Goal: Information Seeking & Learning: Check status

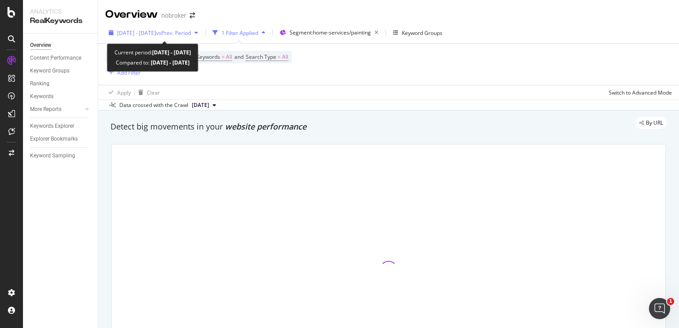
click at [190, 35] on span "vs Prev. Period" at bounding box center [173, 33] width 35 height 8
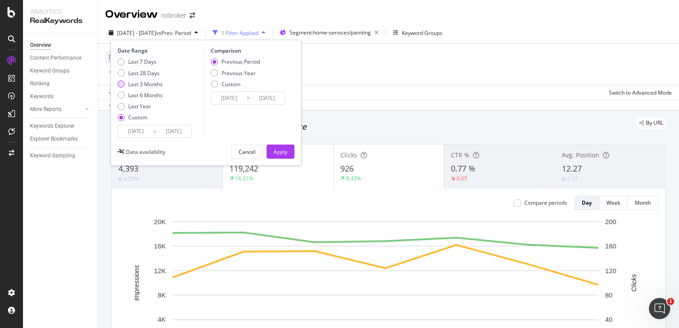
click at [119, 83] on div "Last 3 Months" at bounding box center [121, 83] width 7 height 7
type input "[DATE]"
click at [278, 148] on div "Apply" at bounding box center [281, 152] width 14 height 8
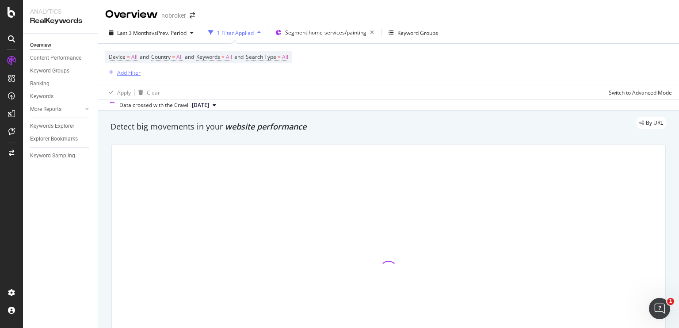
click at [132, 72] on div "Add Filter" at bounding box center [128, 73] width 23 height 8
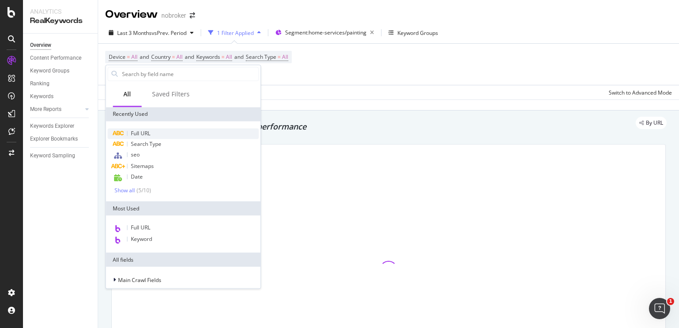
click at [146, 136] on span "Full URL" at bounding box center [140, 134] width 19 height 8
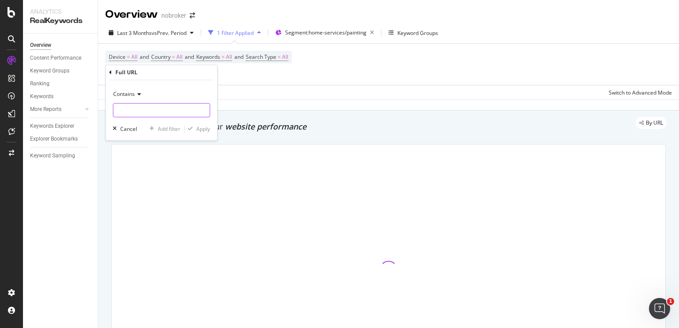
click at [144, 115] on input "text" at bounding box center [161, 110] width 96 height 14
type input "text"
click at [155, 111] on input "text" at bounding box center [155, 110] width 84 height 14
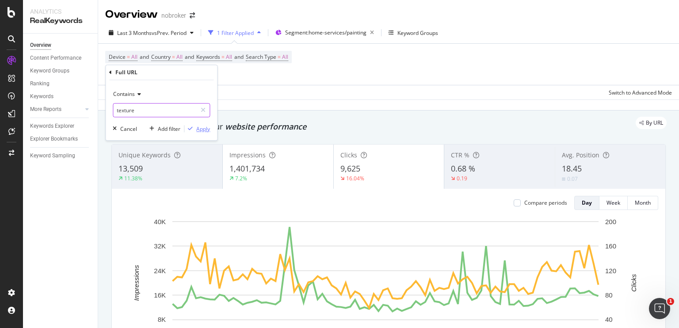
type input "texture"
click at [198, 125] on div "Apply" at bounding box center [203, 129] width 14 height 8
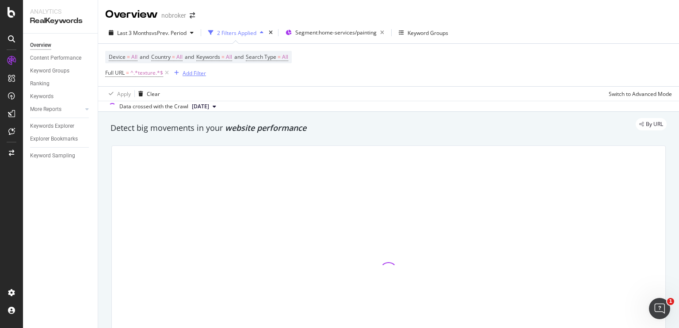
click at [189, 71] on div "Add Filter" at bounding box center [194, 73] width 23 height 8
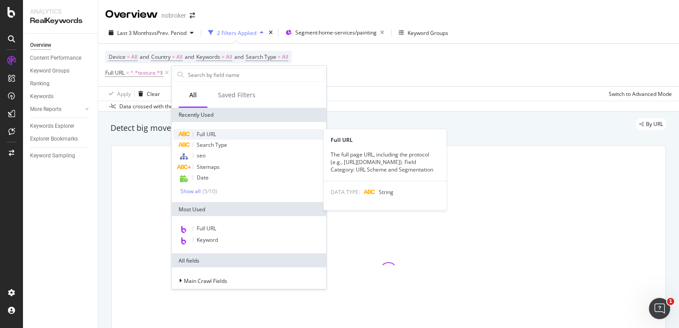
click at [205, 132] on span "Full URL" at bounding box center [206, 134] width 19 height 8
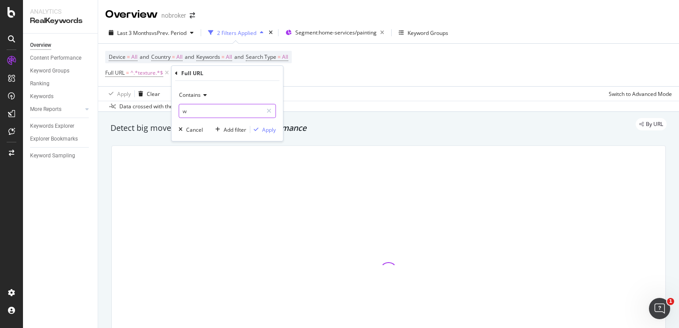
click at [201, 111] on input "w" at bounding box center [221, 111] width 84 height 14
type input "wa"
click at [201, 111] on input "wa" at bounding box center [221, 111] width 84 height 14
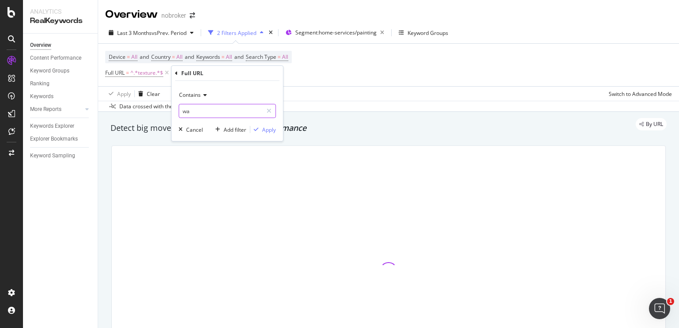
click at [201, 111] on input "wa" at bounding box center [221, 111] width 84 height 14
type input "wallpaper"
click at [265, 129] on div "Apply" at bounding box center [269, 130] width 14 height 8
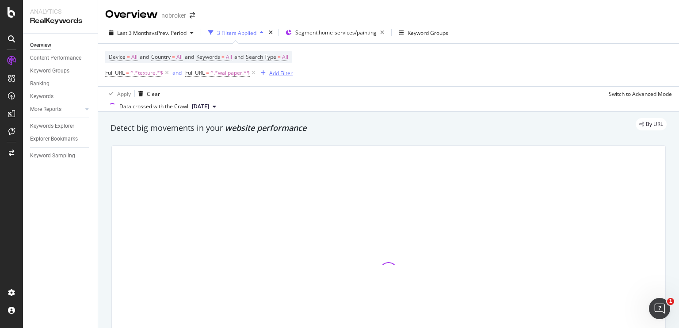
click at [279, 72] on div "Add Filter" at bounding box center [280, 73] width 23 height 8
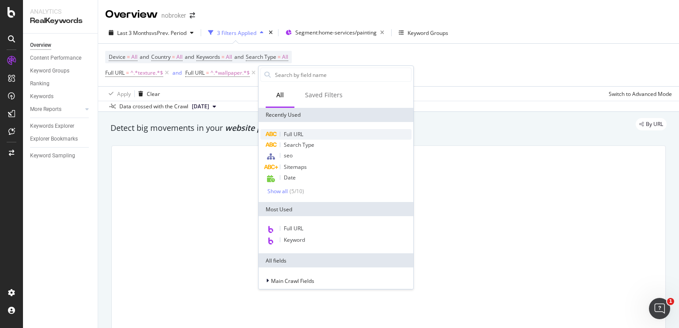
click at [292, 138] on div "Full URL" at bounding box center [335, 134] width 151 height 11
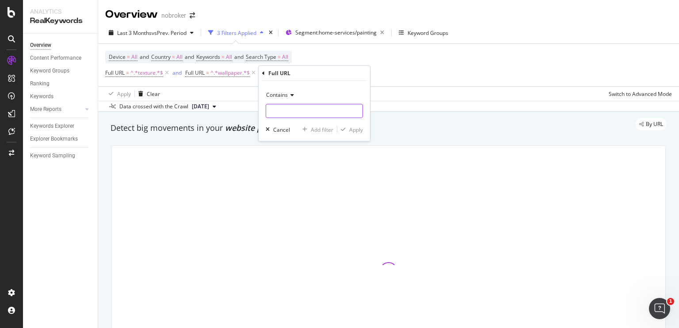
click at [308, 111] on input "text" at bounding box center [314, 111] width 96 height 14
type input "W"
type input "wall"
click at [308, 111] on input "wall" at bounding box center [308, 111] width 84 height 14
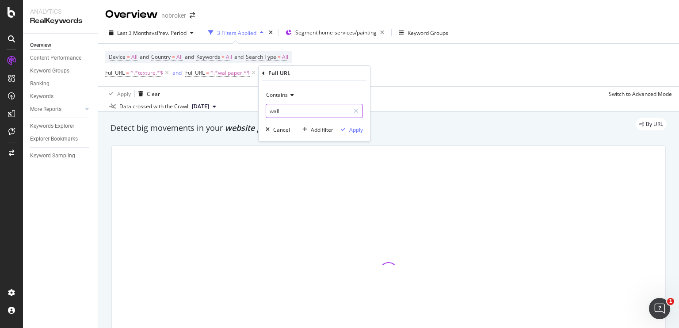
click at [308, 111] on input "wall" at bounding box center [308, 111] width 84 height 14
type input "wall-panelling"
click at [356, 132] on div "Apply" at bounding box center [356, 130] width 14 height 8
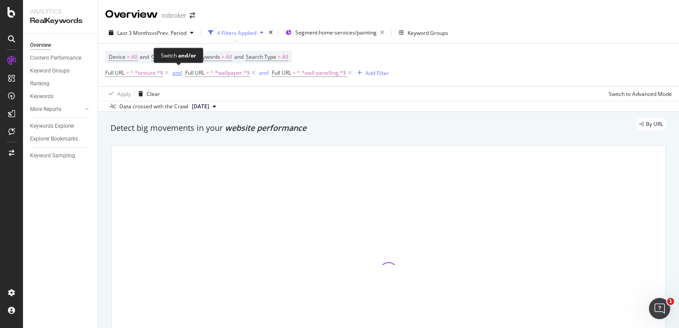
click at [173, 73] on div "and" at bounding box center [176, 73] width 9 height 8
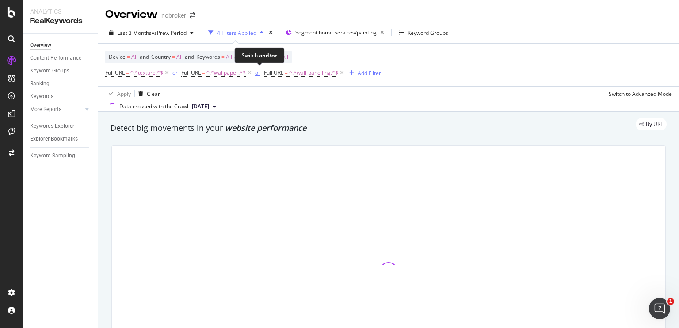
click at [258, 76] on div "or" at bounding box center [257, 73] width 5 height 8
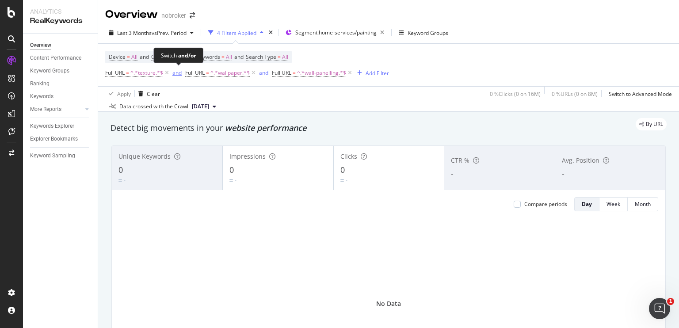
click at [180, 71] on div "and" at bounding box center [176, 73] width 9 height 8
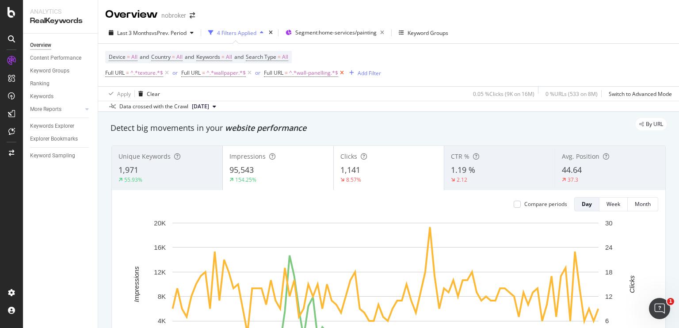
click at [343, 76] on icon at bounding box center [342, 73] width 8 height 9
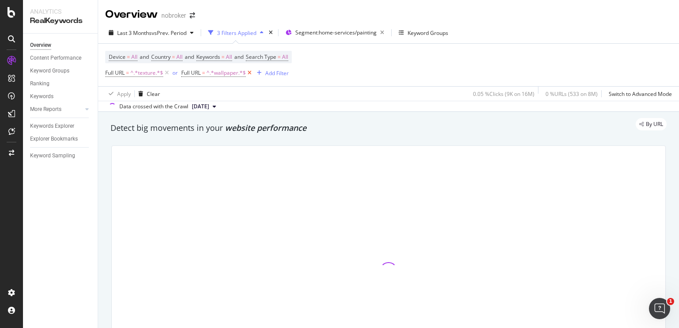
click at [250, 72] on icon at bounding box center [250, 73] width 8 height 9
click at [166, 73] on icon at bounding box center [167, 73] width 8 height 9
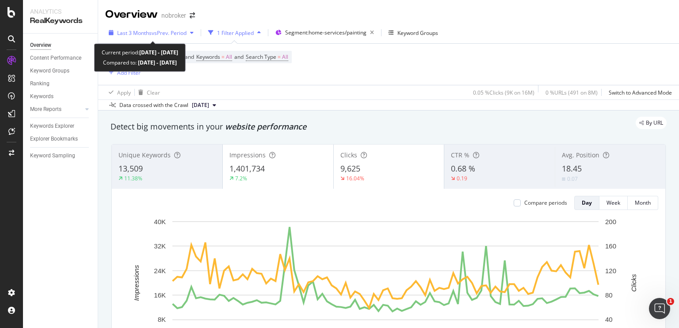
click at [146, 31] on span "Last 3 Months" at bounding box center [134, 33] width 34 height 8
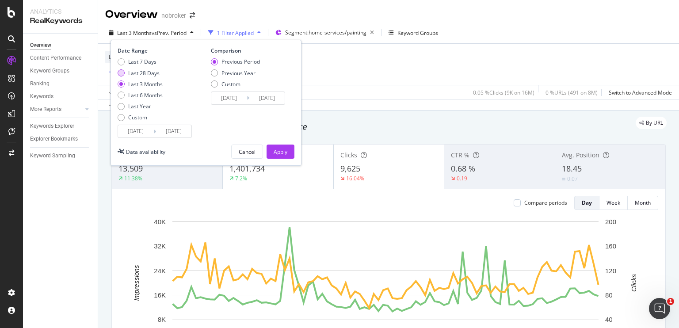
click at [120, 72] on div "Last 28 Days" at bounding box center [121, 72] width 7 height 7
type input "[DATE]"
click at [279, 146] on div "Apply" at bounding box center [281, 151] width 14 height 13
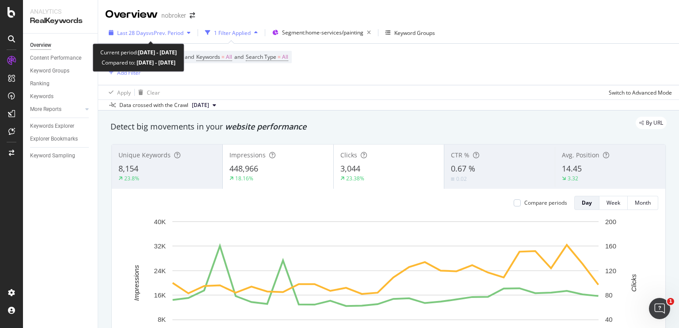
click at [145, 31] on span "Last 28 Days" at bounding box center [132, 33] width 31 height 8
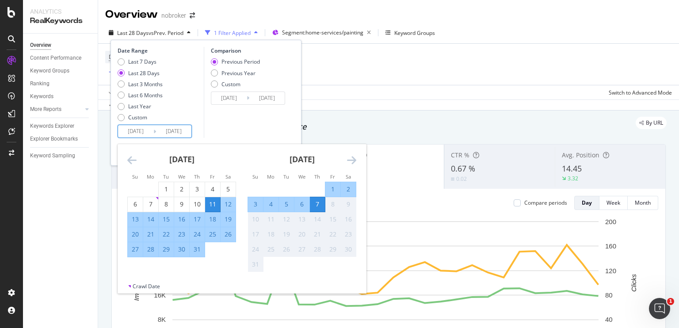
click at [145, 127] on input "[DATE]" at bounding box center [135, 131] width 35 height 12
click at [145, 234] on div "21" at bounding box center [150, 234] width 15 height 9
type input "[DATE]"
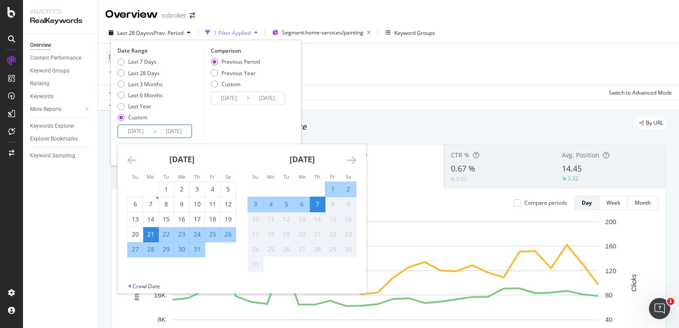
click at [203, 127] on div "Date Range Last 7 Days Last 28 Days Last 3 Months Last 6 Months Last Year Custo…" at bounding box center [206, 92] width 177 height 91
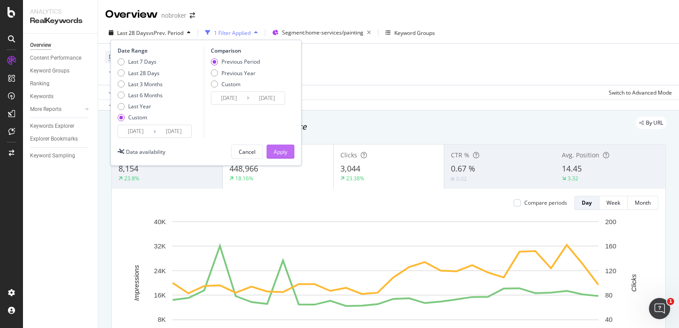
click at [283, 153] on div "Apply" at bounding box center [281, 152] width 14 height 8
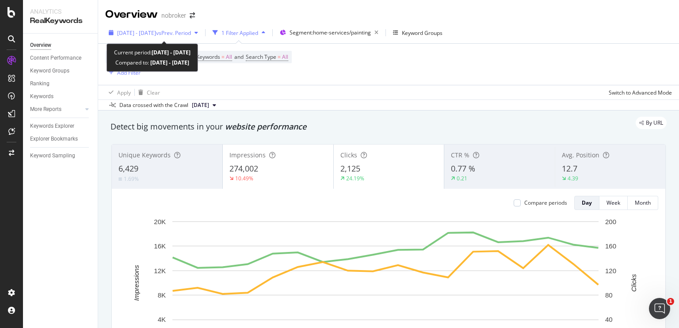
click at [162, 37] on div "[DATE] - [DATE] vs Prev. Period" at bounding box center [153, 32] width 96 height 13
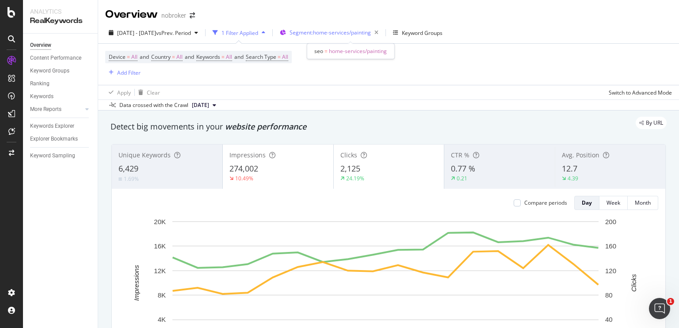
click at [348, 31] on span "Segment: home-services/painting" at bounding box center [330, 33] width 81 height 8
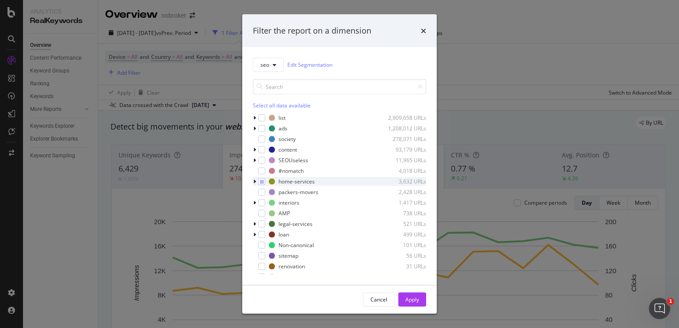
click at [257, 180] on div "modal" at bounding box center [255, 181] width 5 height 9
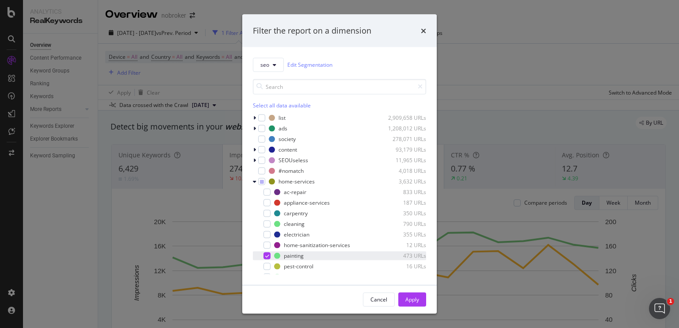
click at [263, 256] on div "modal" at bounding box center [260, 255] width 5 height 9
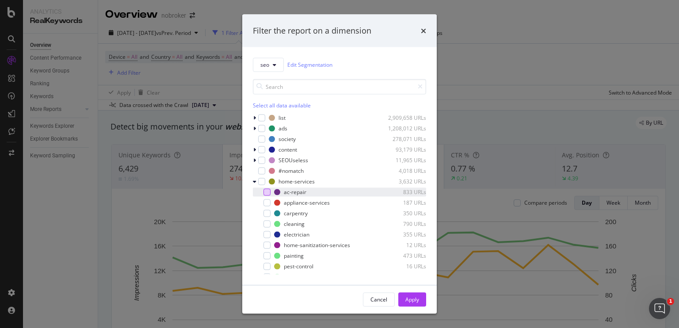
click at [267, 191] on div "modal" at bounding box center [267, 191] width 7 height 7
click at [400, 298] on button "Apply" at bounding box center [412, 299] width 28 height 14
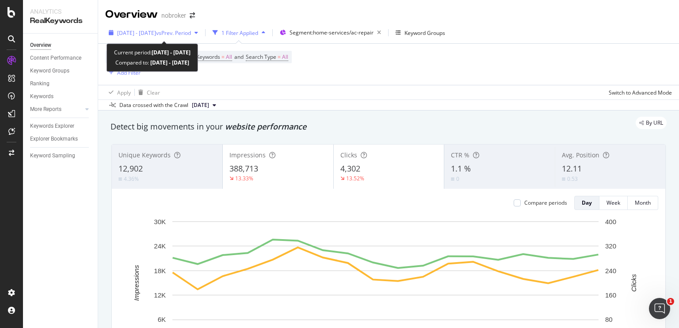
click at [156, 31] on span "[DATE] - [DATE]" at bounding box center [136, 33] width 39 height 8
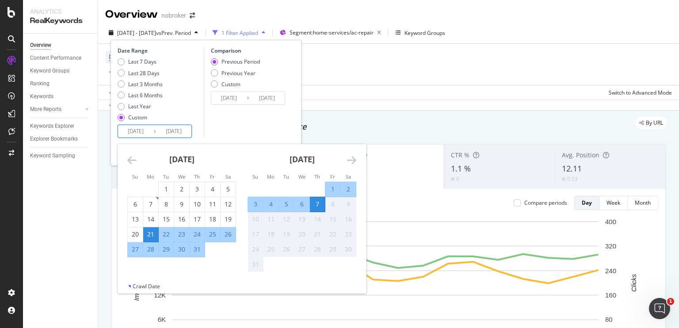
click at [134, 130] on input "[DATE]" at bounding box center [135, 131] width 35 height 12
click at [133, 164] on icon "Move backward to switch to the previous month." at bounding box center [131, 160] width 9 height 11
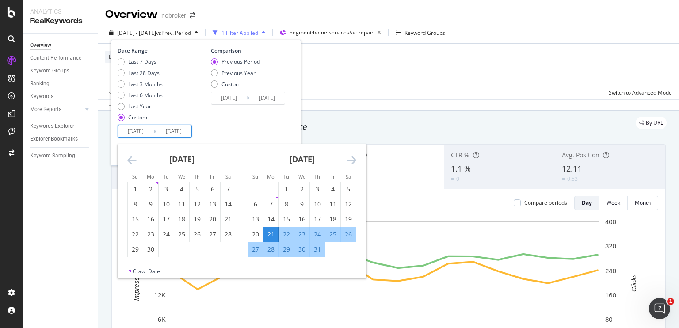
click at [132, 161] on icon "Move backward to switch to the previous month." at bounding box center [131, 160] width 9 height 11
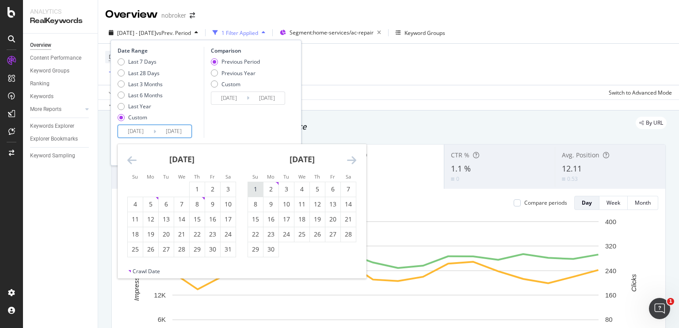
click at [257, 186] on div "1" at bounding box center [255, 189] width 15 height 9
type input "[DATE]"
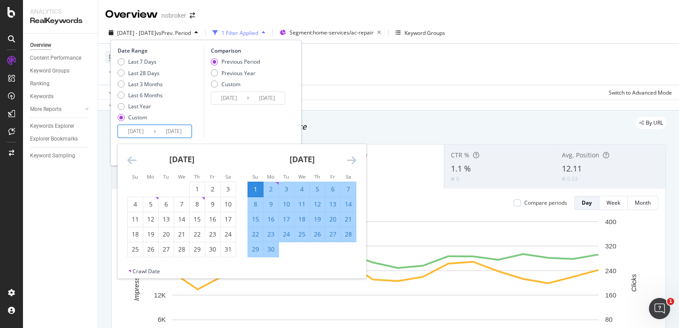
click at [272, 248] on div "30" at bounding box center [271, 249] width 15 height 9
type input "[DATE]"
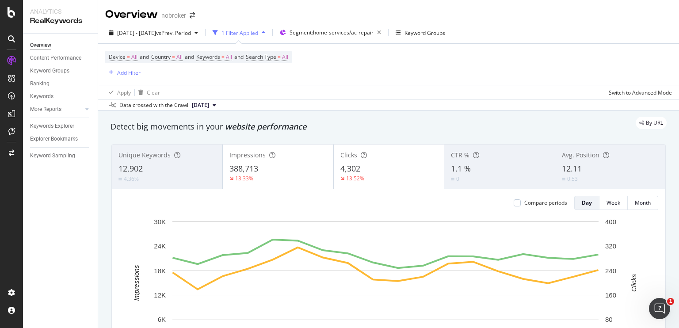
click at [324, 122] on div "By URL" at bounding box center [384, 123] width 565 height 12
